Goal: Find specific fact

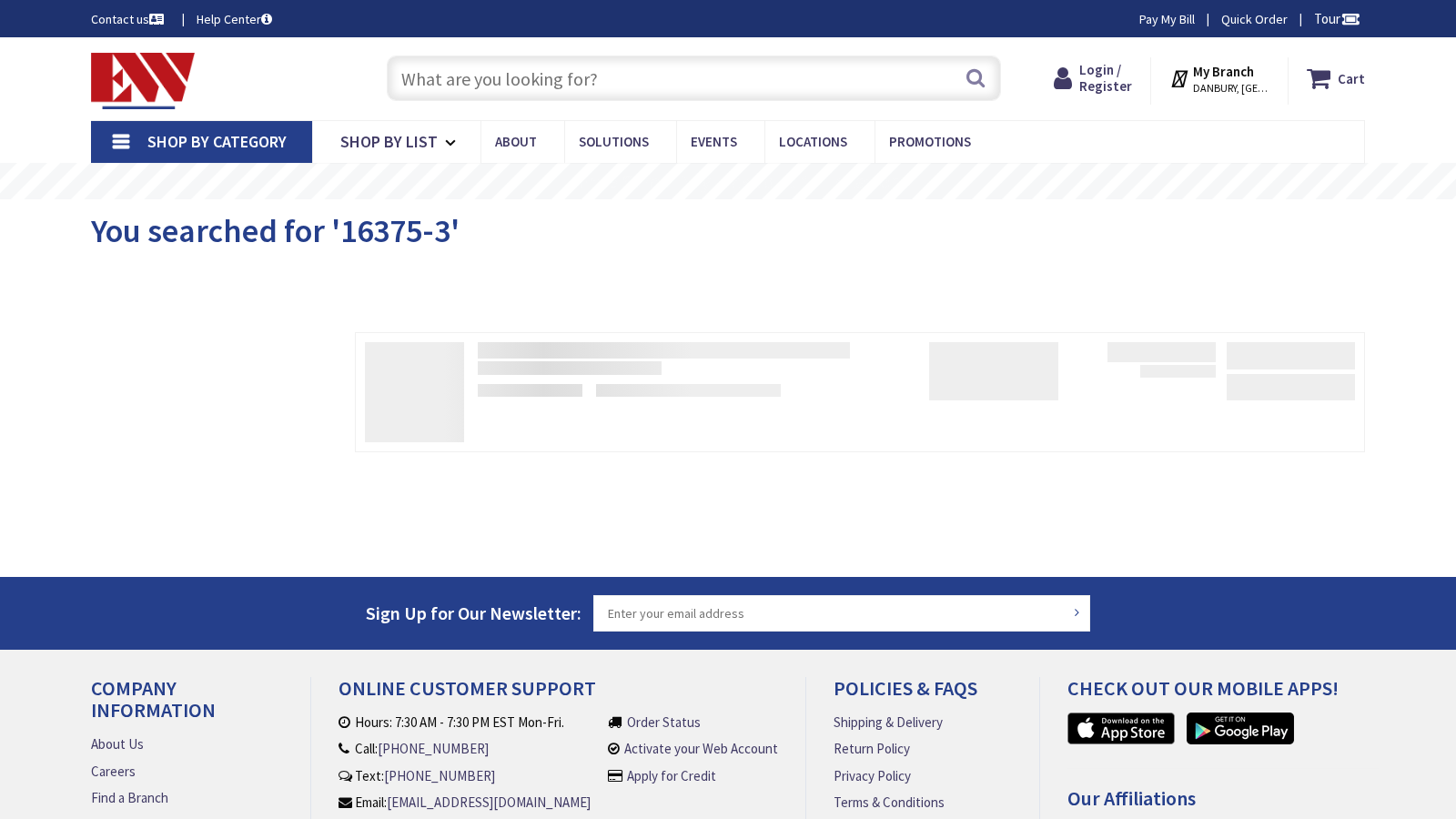
type input "[STREET_ADDRESS]"
